Goal: Task Accomplishment & Management: Manage account settings

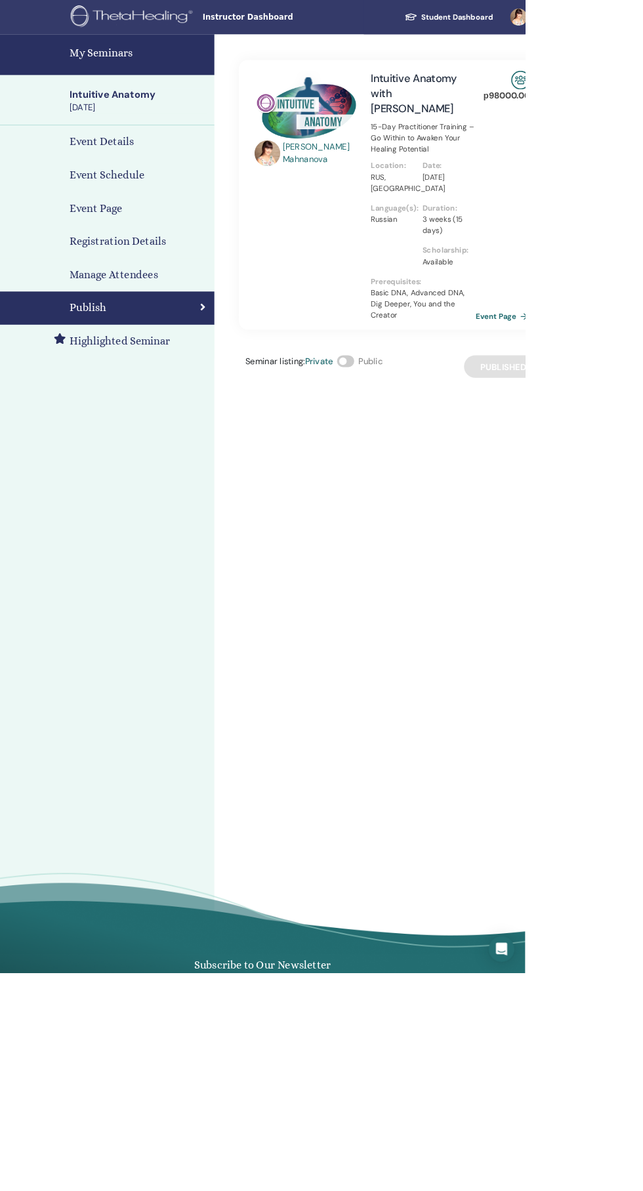
click at [640, 387] on link "Event Page" at bounding box center [617, 387] width 69 height 20
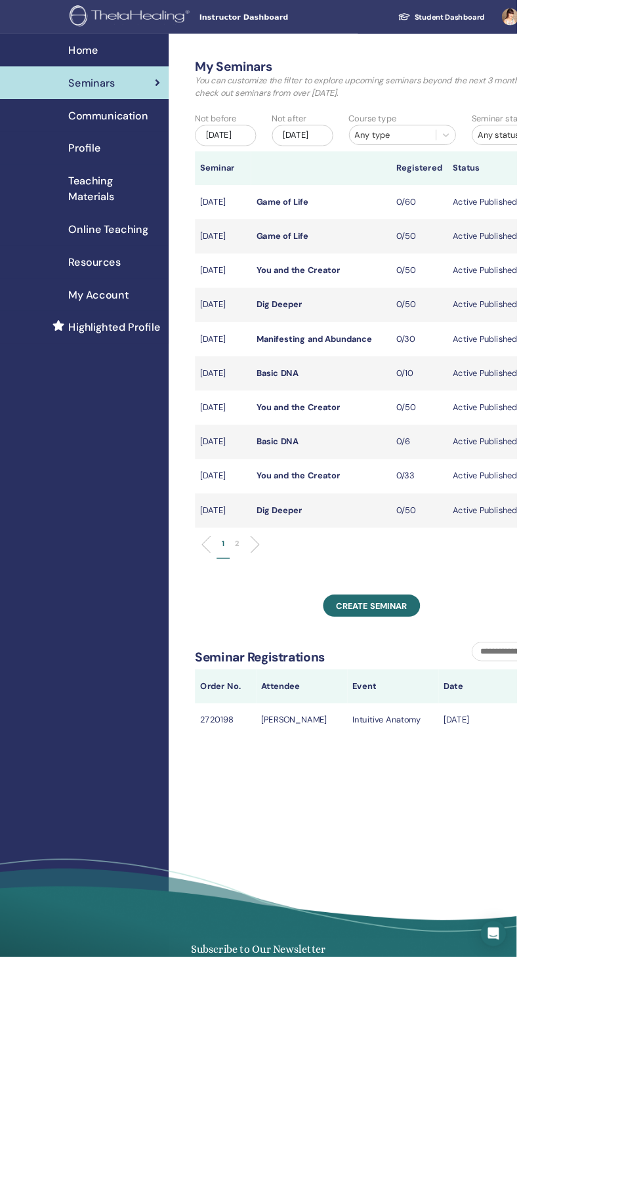
click at [392, 171] on div "Nov/16, 2025" at bounding box center [377, 168] width 76 height 26
click at [443, 214] on button "Next Month" at bounding box center [443, 219] width 21 height 21
click at [445, 218] on button "Next Month" at bounding box center [443, 219] width 21 height 21
click at [452, 217] on button "Next Month" at bounding box center [443, 219] width 21 height 21
click at [398, 336] on div "26" at bounding box center [397, 336] width 18 height 18
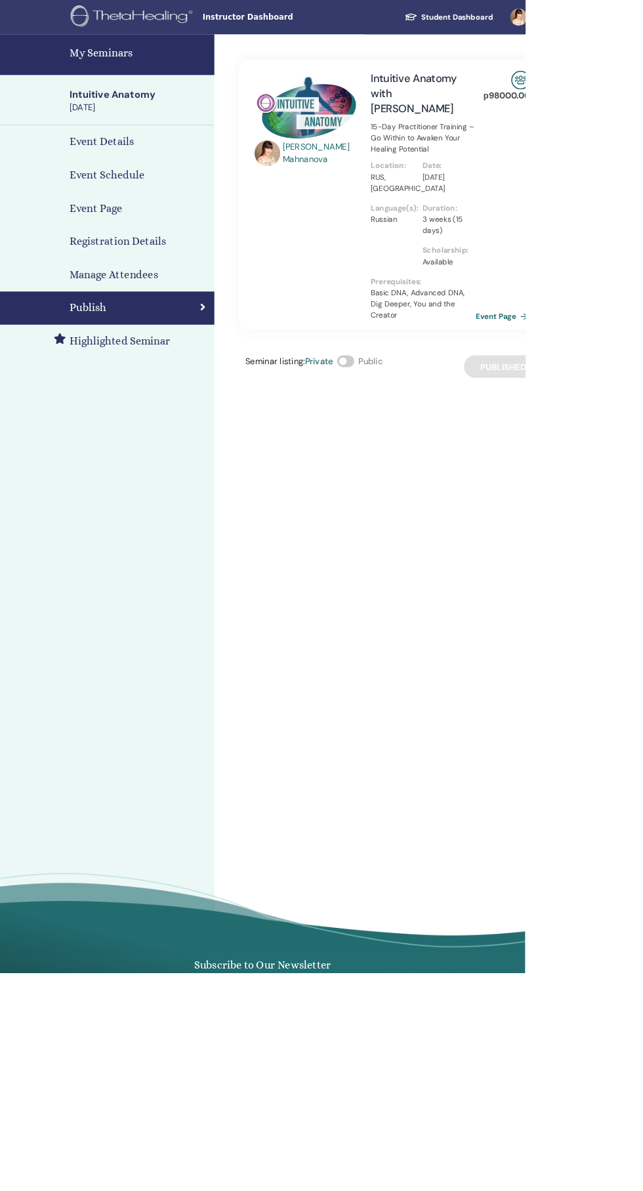
click at [621, 390] on link "Event Page" at bounding box center [617, 387] width 69 height 20
